Goal: Use online tool/utility

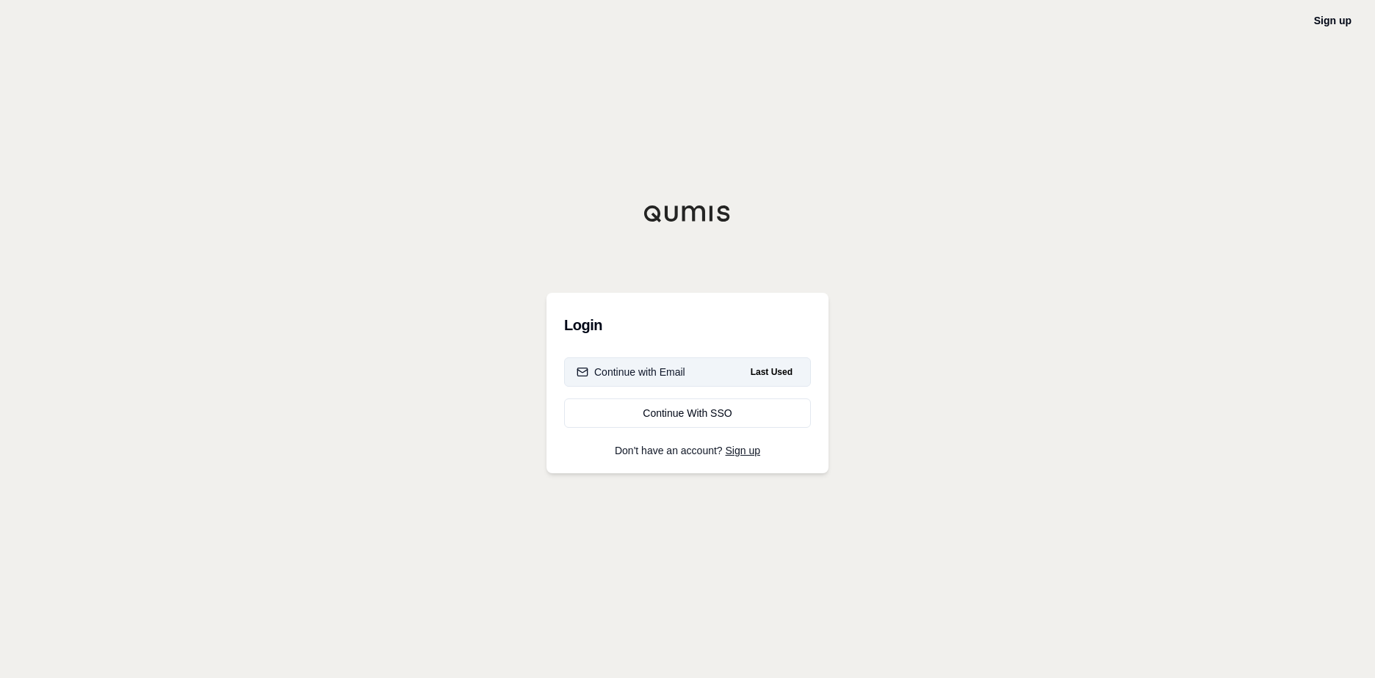
click at [722, 373] on button "Continue with Email Last Used" at bounding box center [687, 372] width 247 height 29
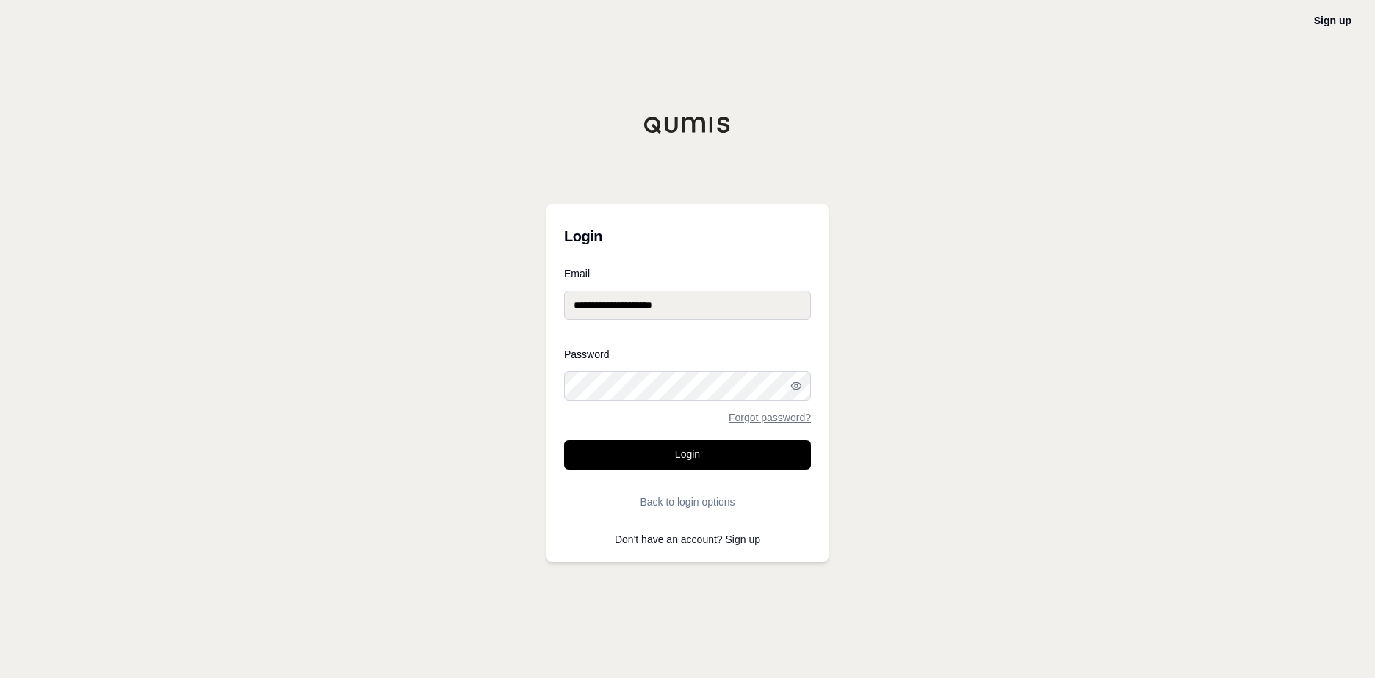
drag, startPoint x: 695, startPoint y: 458, endPoint x: 952, endPoint y: 363, distance: 273.9
click at [695, 458] on button "Login" at bounding box center [687, 455] width 247 height 29
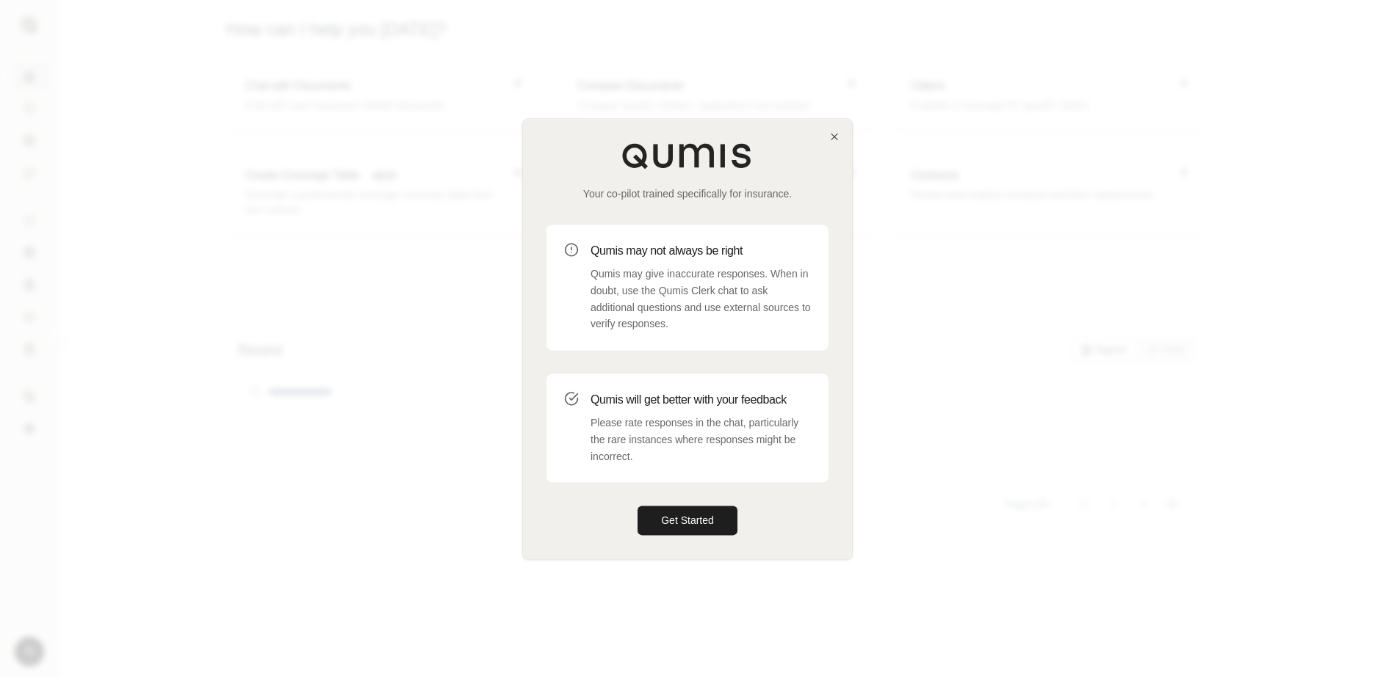
drag, startPoint x: 676, startPoint y: 522, endPoint x: 759, endPoint y: 526, distance: 82.3
click at [676, 522] on button "Get Started" at bounding box center [687, 521] width 100 height 29
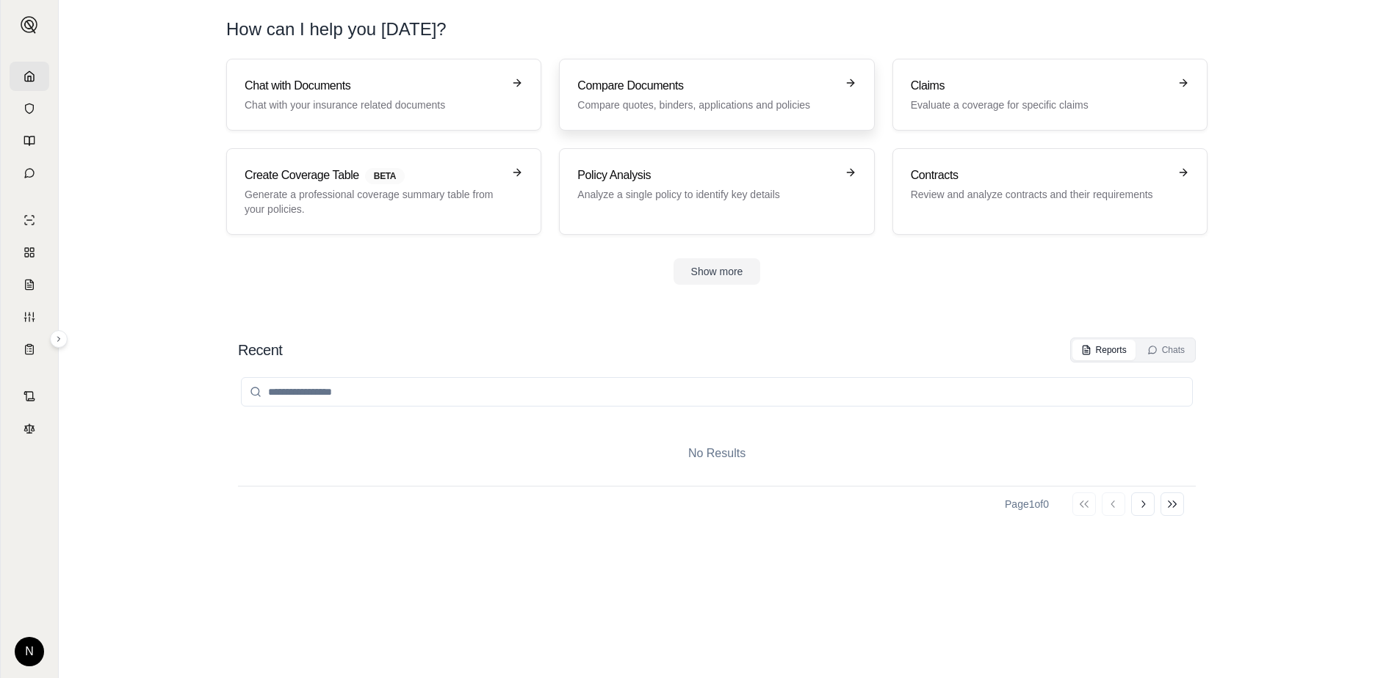
click at [667, 104] on p "Compare quotes, binders, applications and policies" at bounding box center [706, 105] width 258 height 15
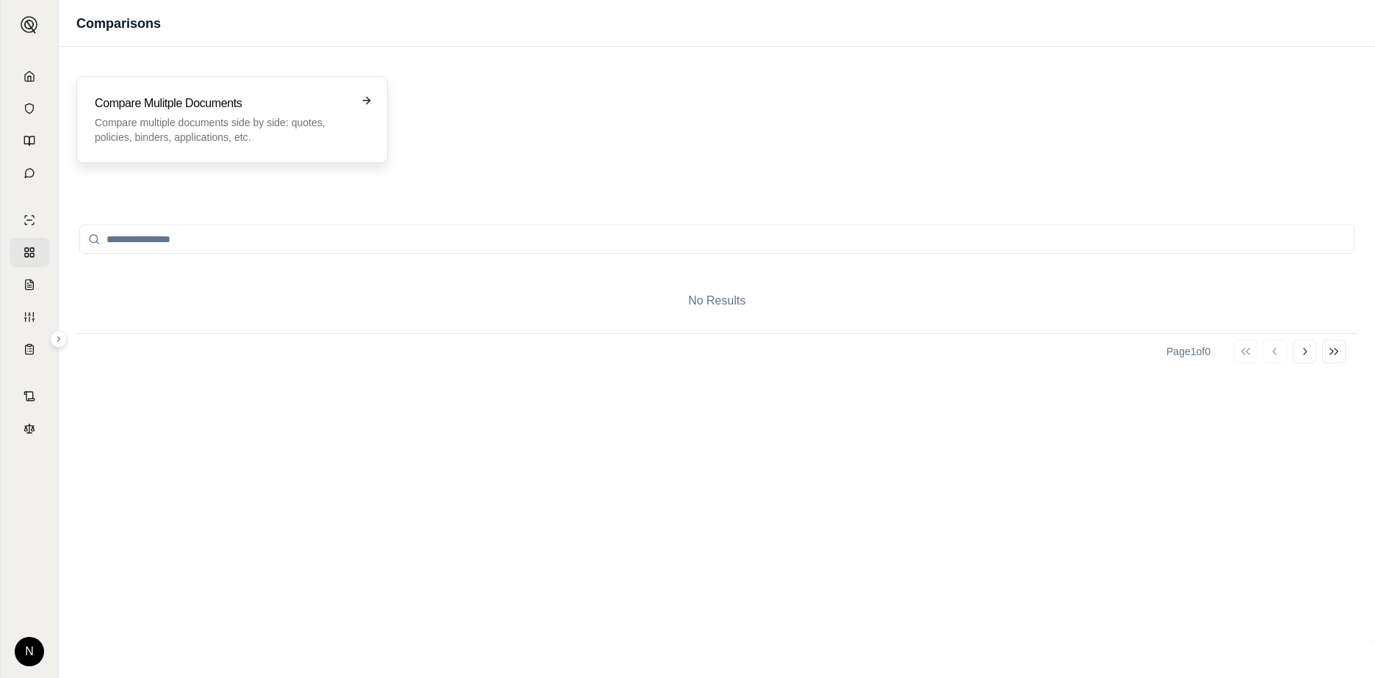
click at [180, 111] on h3 "Compare Mulitple Documents" at bounding box center [222, 104] width 254 height 18
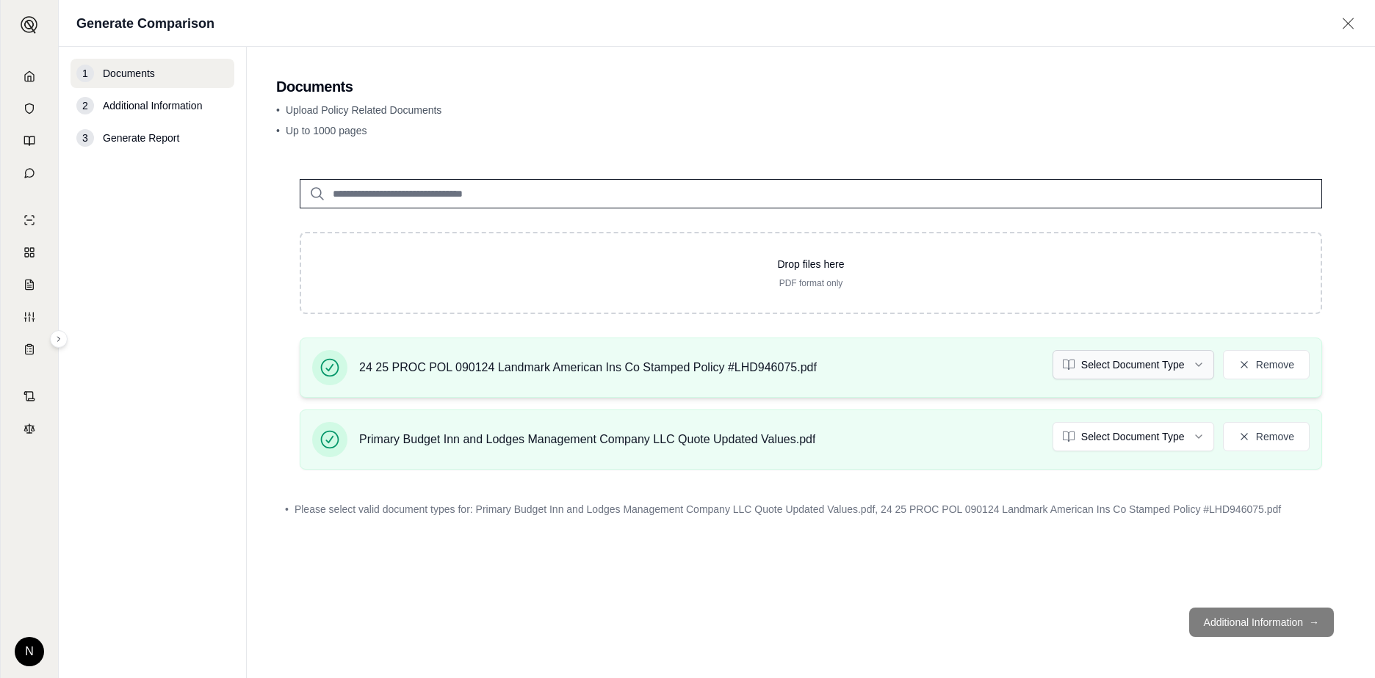
click at [1087, 365] on html "N Generate Comparison 1 Documents 2 Additional Information 3 Generate Report Do…" at bounding box center [687, 339] width 1375 height 678
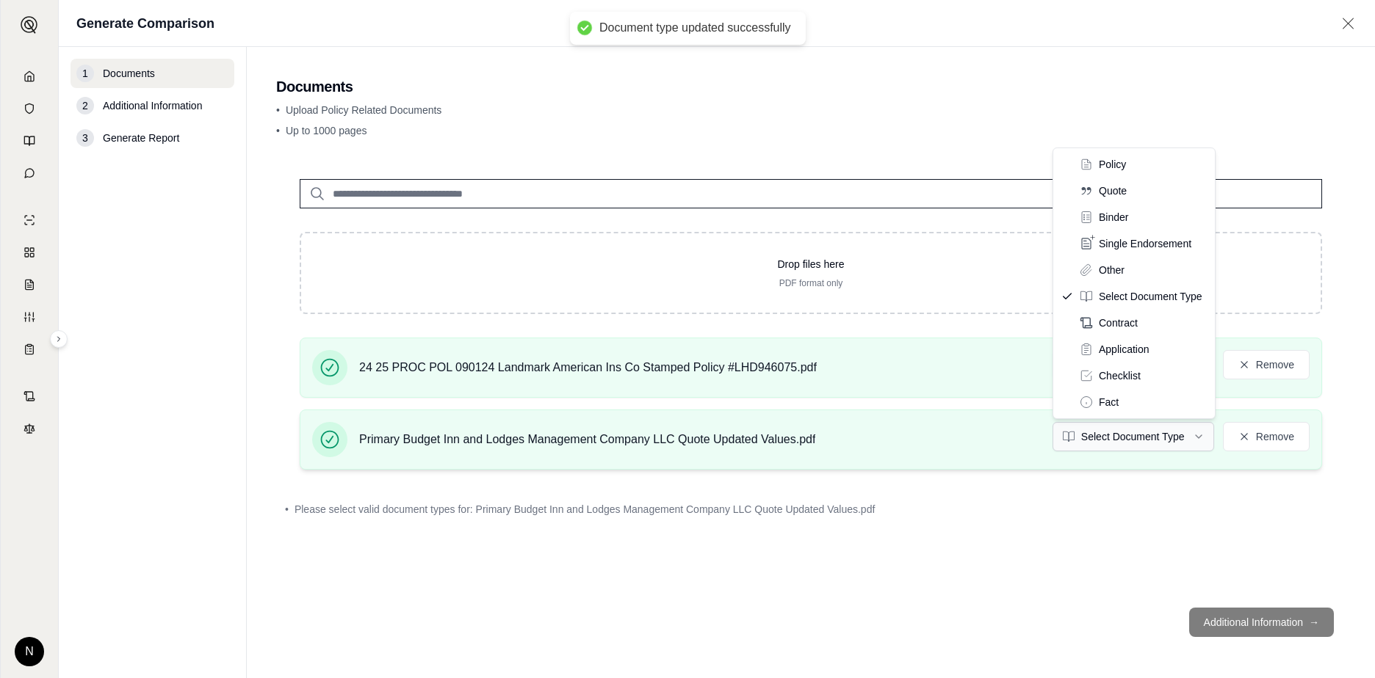
click at [1087, 440] on html "Document type updated successfully N Generate Comparison 1 Documents 2 Addition…" at bounding box center [687, 339] width 1375 height 678
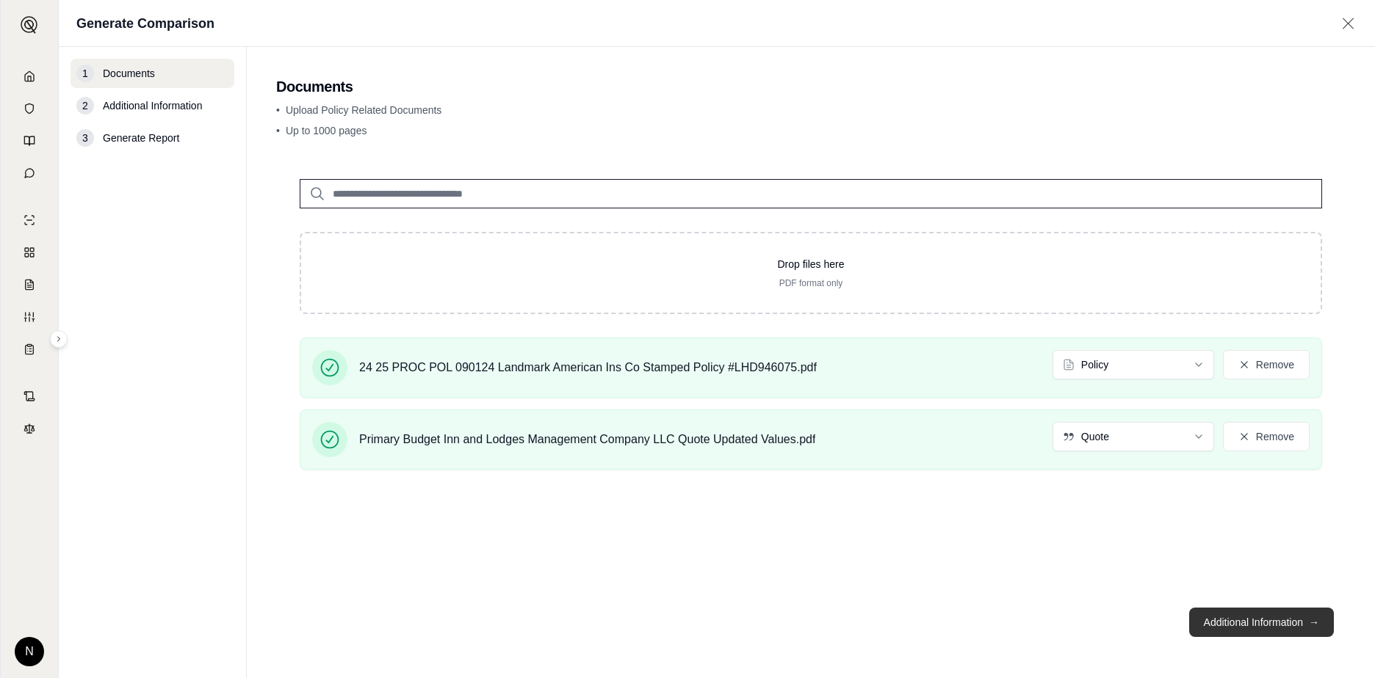
click at [1087, 618] on button "Additional Information →" at bounding box center [1261, 622] width 145 height 29
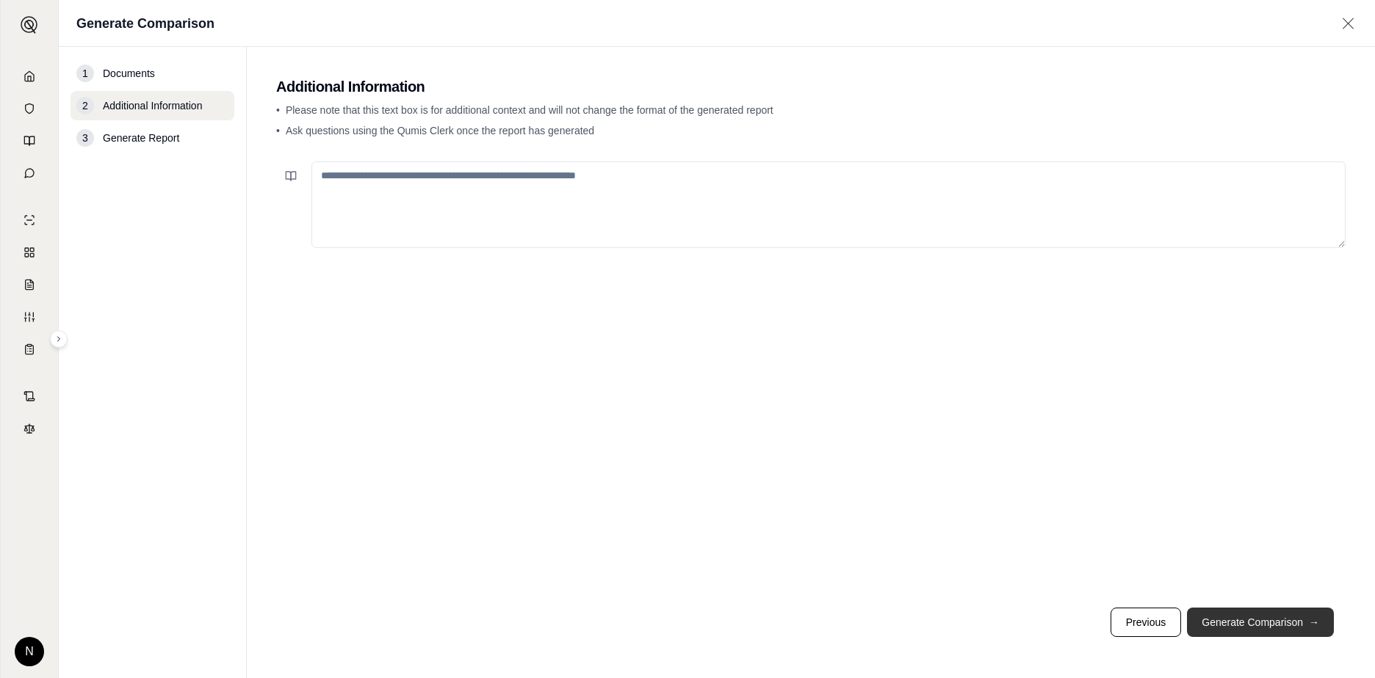
click at [1087, 627] on button "Generate Comparison →" at bounding box center [1260, 622] width 147 height 29
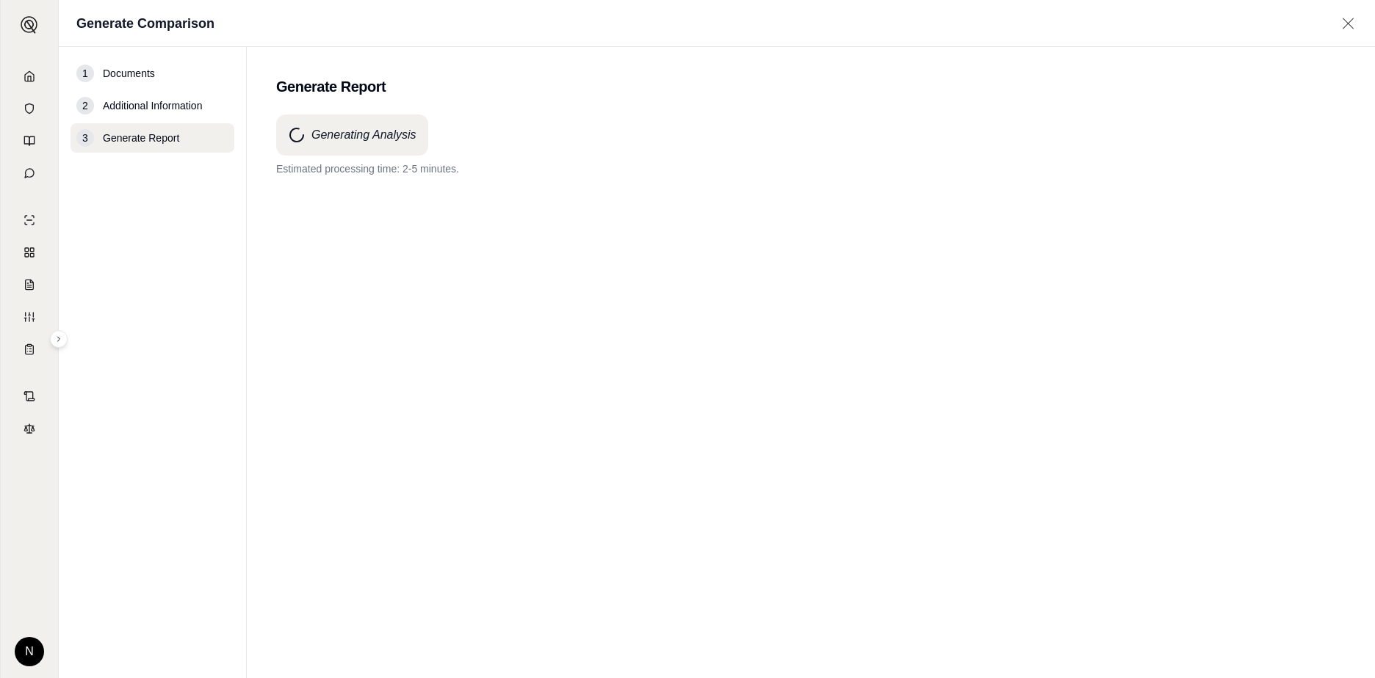
click at [1087, 206] on div "Generating Analysis Estimated processing time: 2-5 minutes." at bounding box center [810, 370] width 1069 height 511
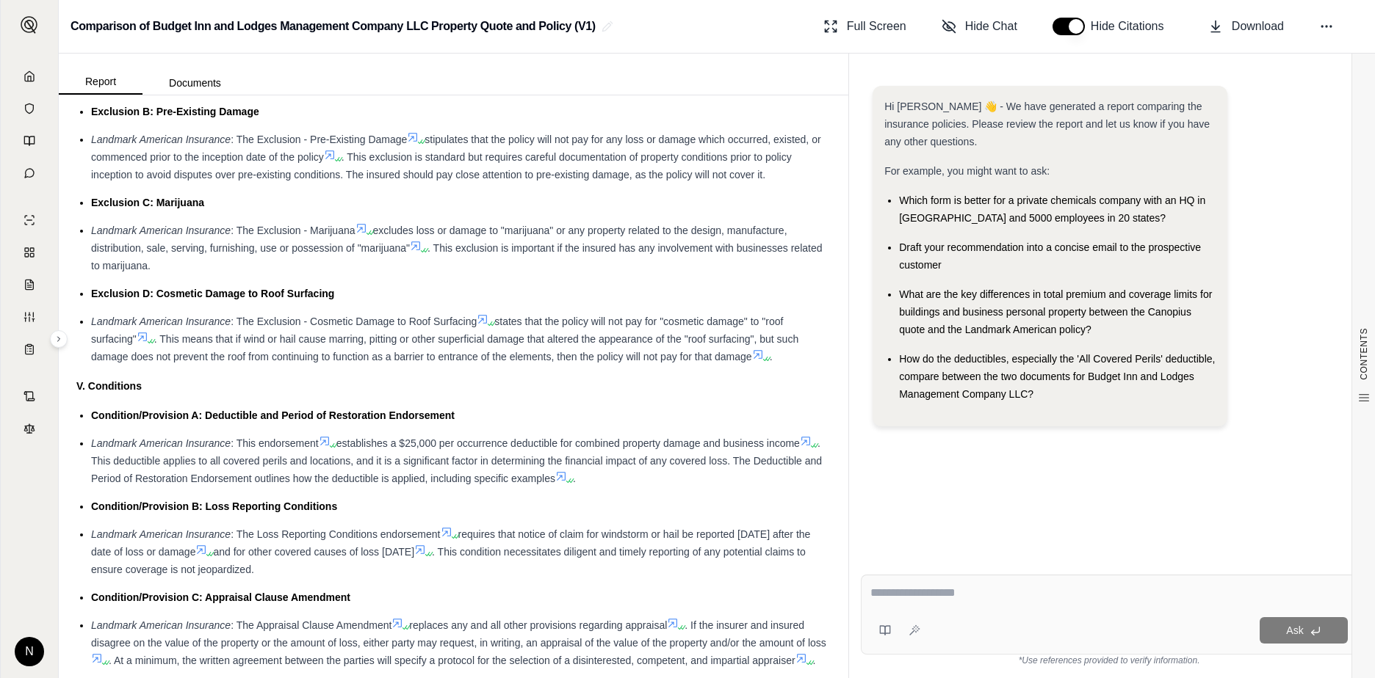
scroll to position [2059, 0]
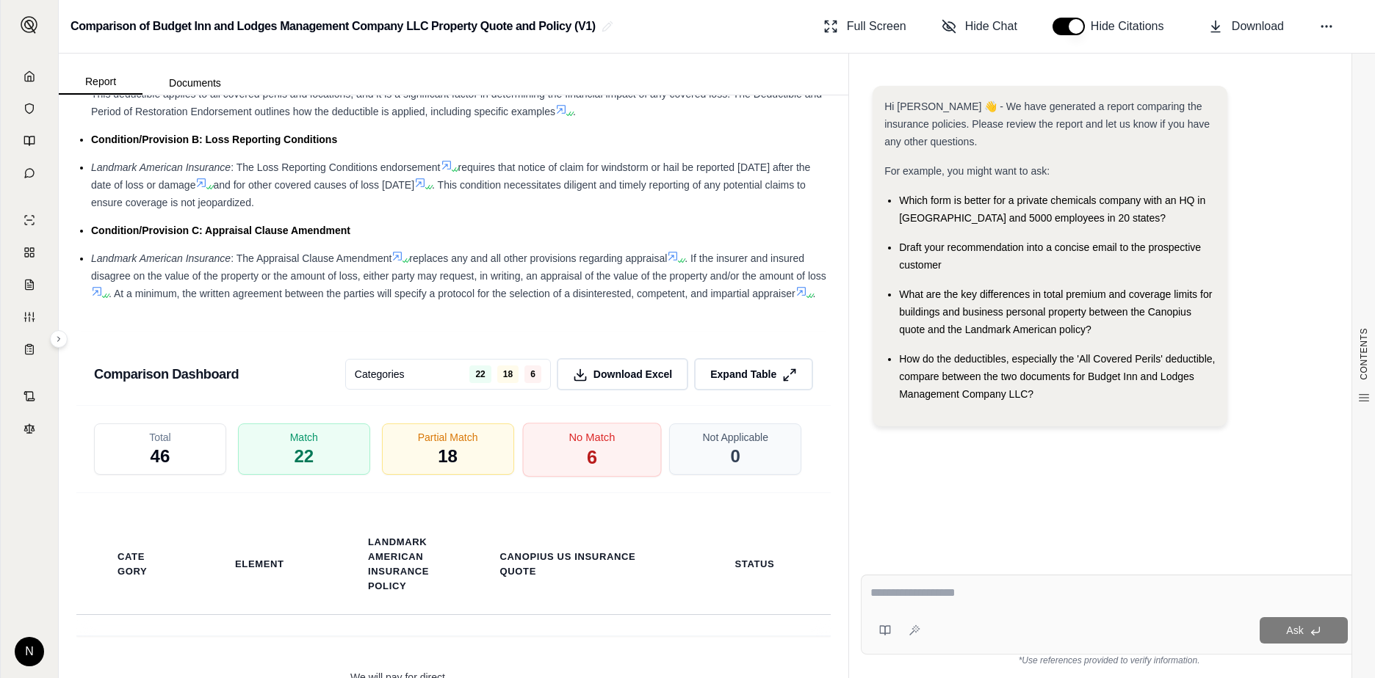
click at [586, 469] on span "6" at bounding box center [591, 457] width 10 height 25
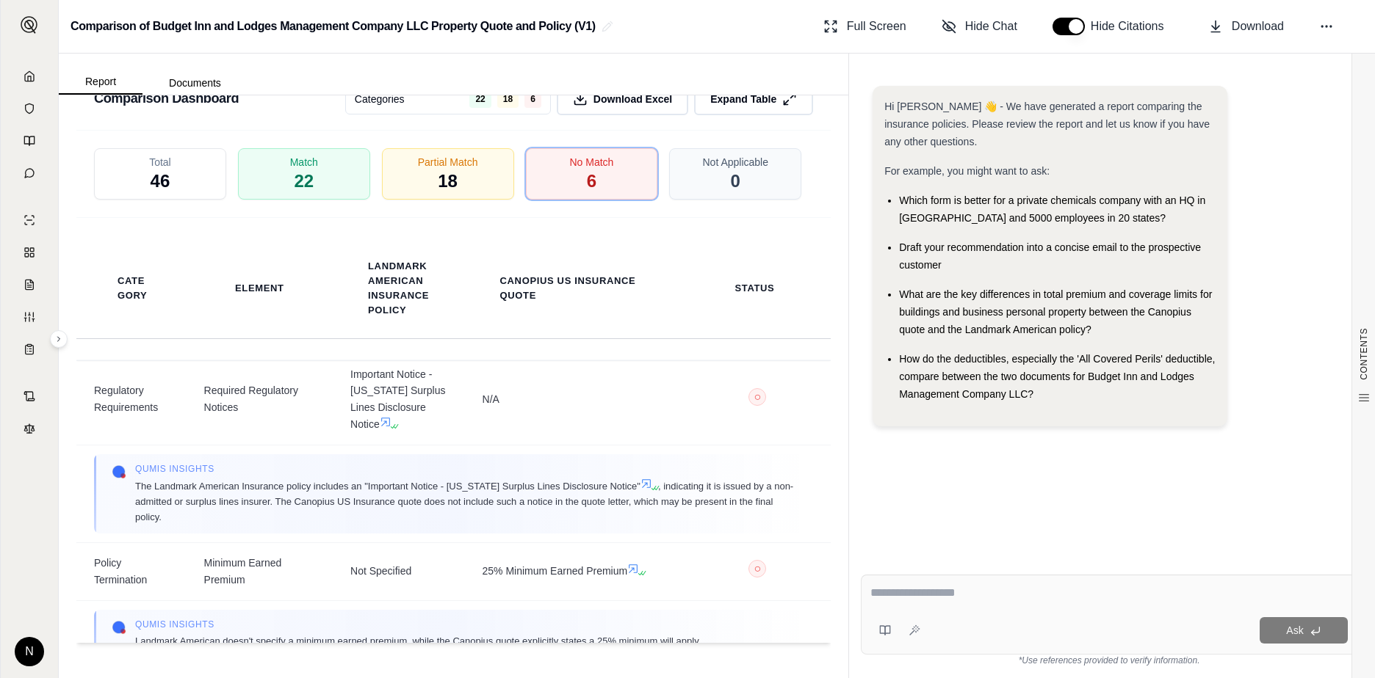
scroll to position [764, 0]
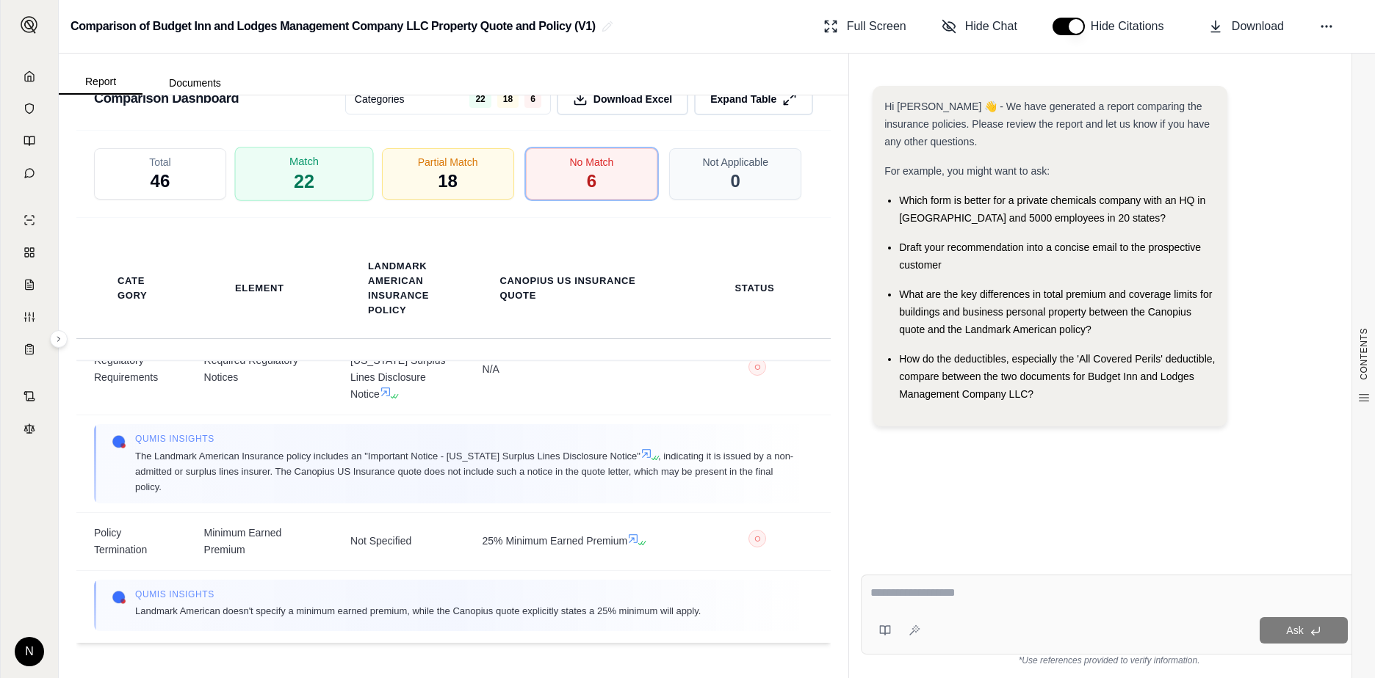
click at [274, 177] on div "Match 22" at bounding box center [303, 174] width 139 height 54
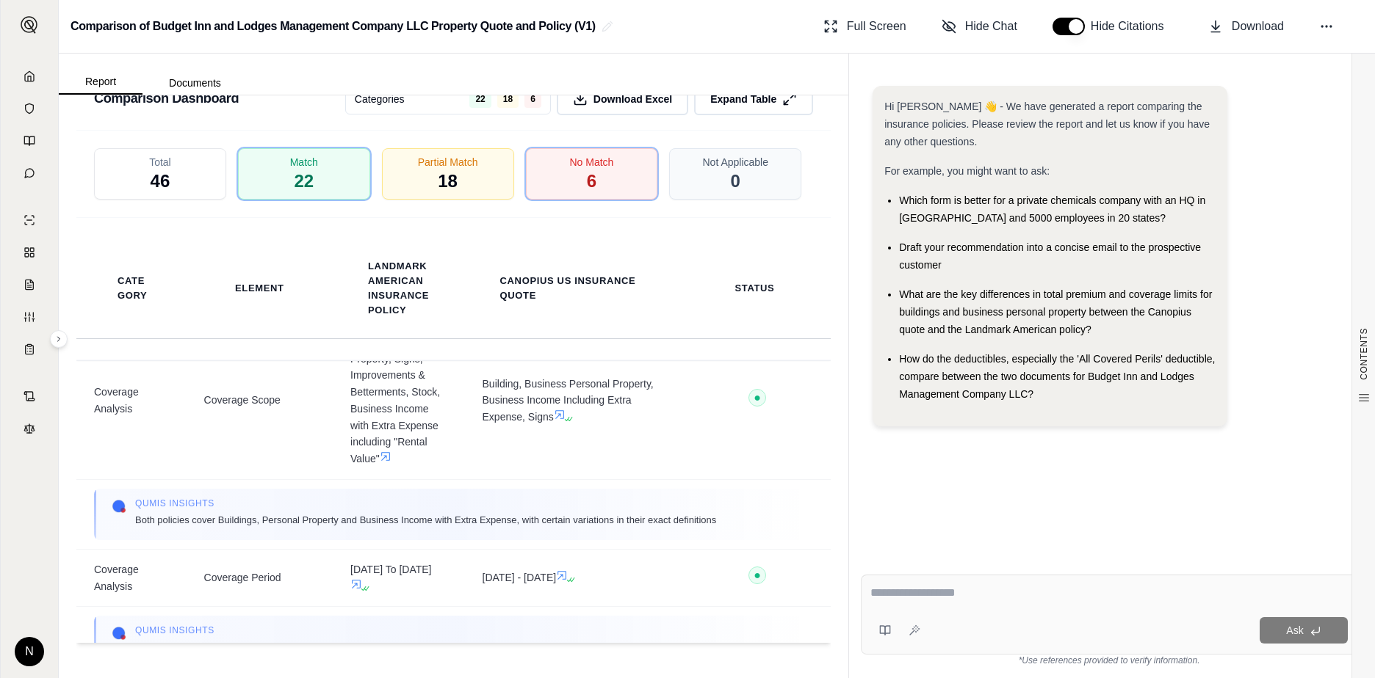
scroll to position [0, 0]
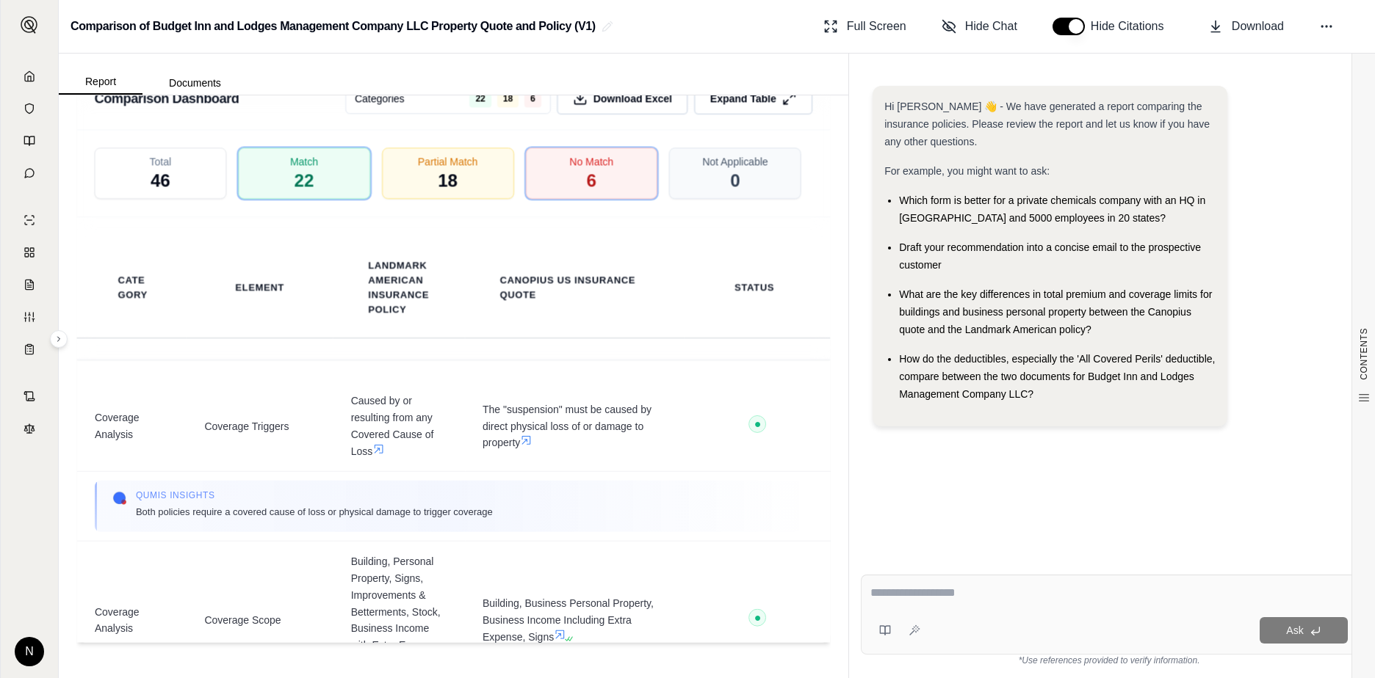
click at [940, 590] on textarea at bounding box center [1108, 593] width 477 height 18
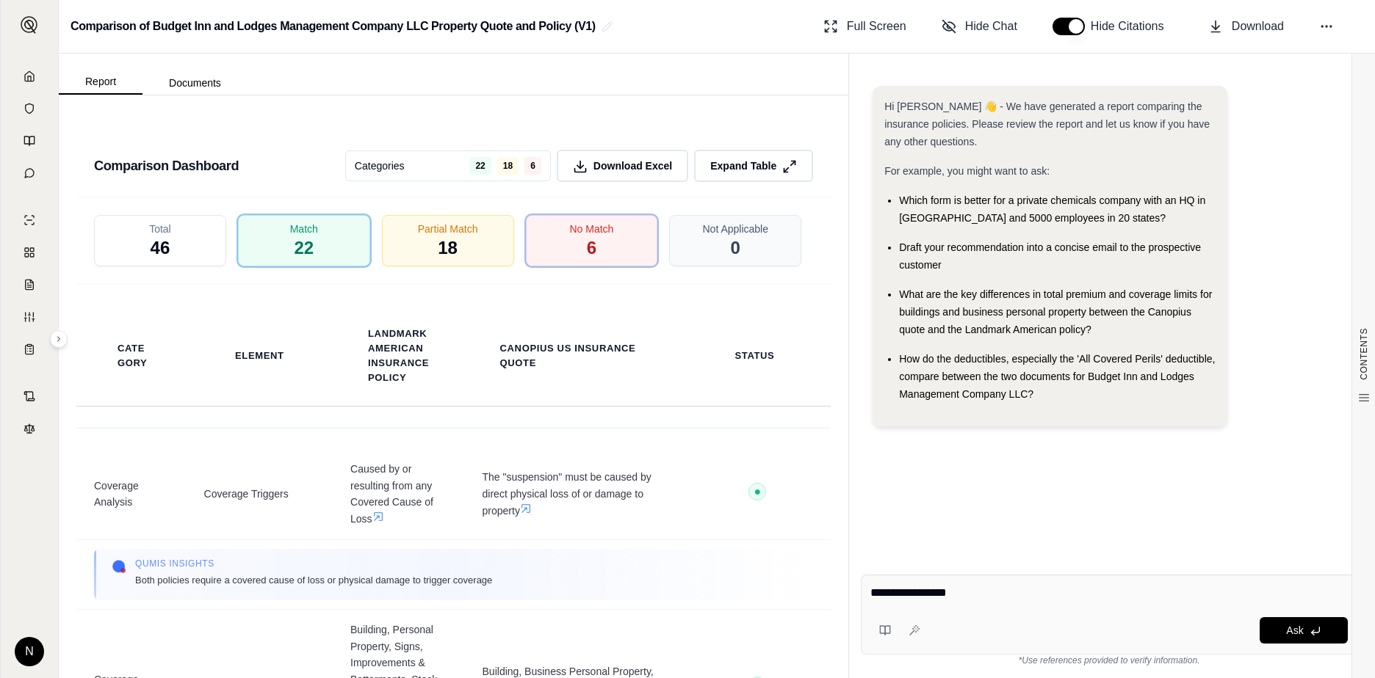
scroll to position [2279, 0]
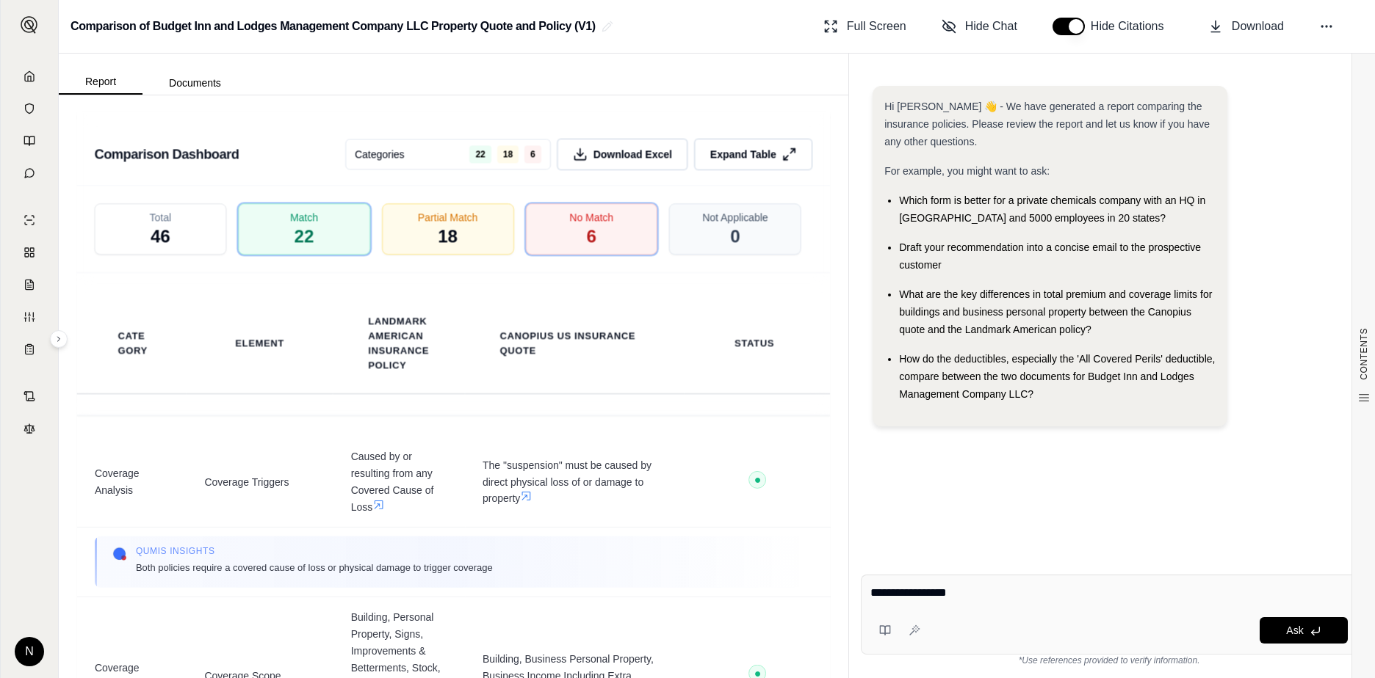
drag, startPoint x: 1003, startPoint y: 595, endPoint x: 917, endPoint y: 597, distance: 85.9
click at [917, 597] on textarea "**********" at bounding box center [1108, 593] width 477 height 18
type textarea "*"
type textarea "**********"
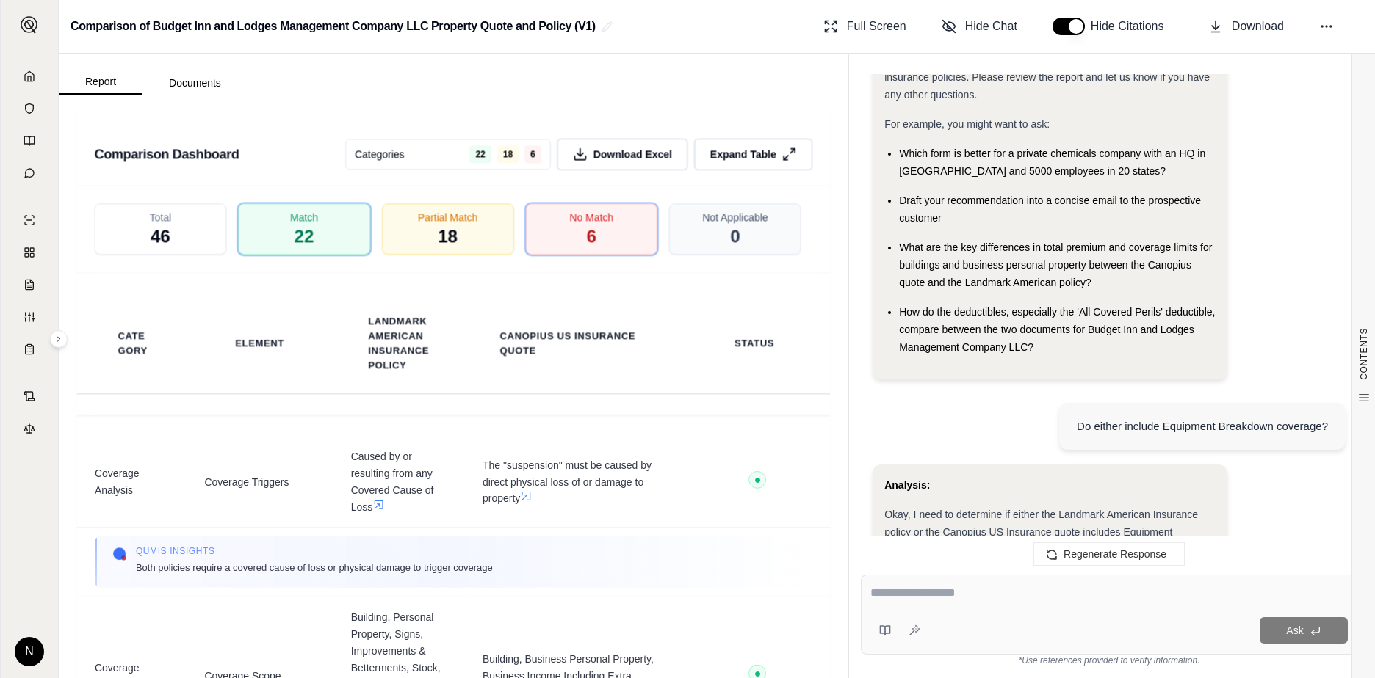
scroll to position [0, 0]
